Goal: Information Seeking & Learning: Compare options

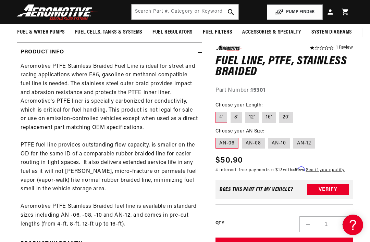
scroll to position [231, 0]
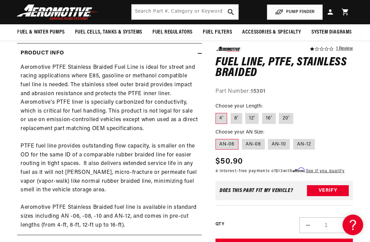
click at [257, 139] on label "AN-08" at bounding box center [253, 144] width 23 height 11
click at [242, 137] on input "AN-08" at bounding box center [242, 137] width 0 height 0
radio input "true"
click at [279, 140] on label "AN-10" at bounding box center [279, 144] width 22 height 11
click at [268, 138] on input "AN-10" at bounding box center [268, 137] width 0 height 0
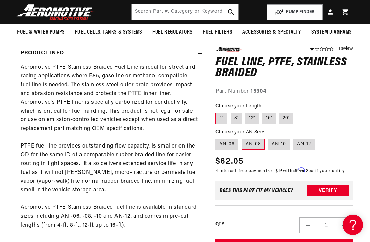
radio input "true"
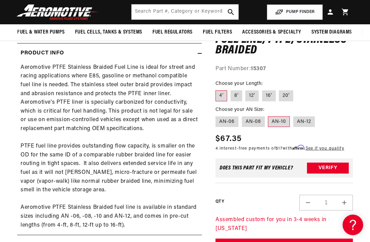
scroll to position [0, 271]
click at [303, 124] on label "AN-12" at bounding box center [304, 121] width 22 height 11
click at [293, 115] on input "AN-12" at bounding box center [293, 115] width 0 height 0
radio input "true"
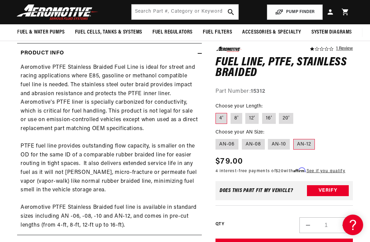
click at [231, 141] on label "AN-06" at bounding box center [226, 144] width 23 height 11
click at [217, 138] on input "AN-06" at bounding box center [217, 137] width 0 height 0
radio input "true"
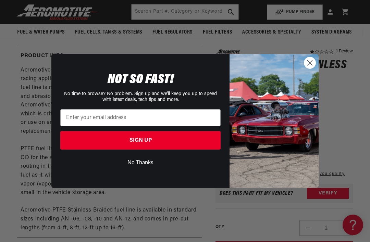
click at [309, 68] on img "POPUP Form" at bounding box center [273, 120] width 89 height 133
